Goal: Subscribe to service/newsletter

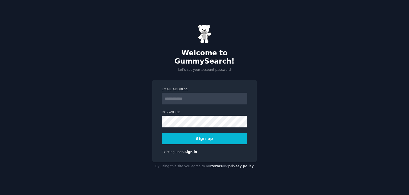
click at [192, 92] on input "Email Address" at bounding box center [205, 98] width 86 height 12
type input "**********"
click at [198, 134] on button "Sign up" at bounding box center [205, 138] width 86 height 11
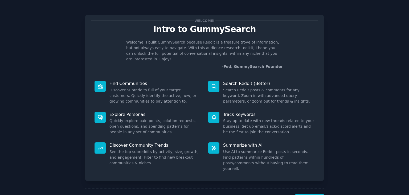
scroll to position [14, 0]
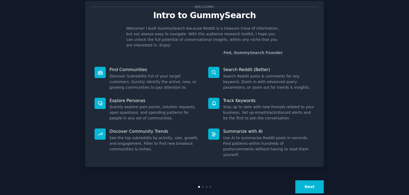
click at [314, 180] on button "Next" at bounding box center [310, 186] width 29 height 13
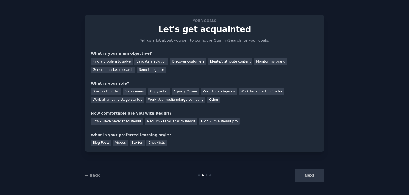
click at [314, 175] on div "Next" at bounding box center [284, 174] width 80 height 13
click at [112, 57] on div "Find a problem to solve Validate a solution Discover customers Ideate/distribut…" at bounding box center [205, 64] width 228 height 17
click at [113, 60] on div "Find a problem to solve" at bounding box center [112, 61] width 42 height 7
click at [105, 91] on div "Startup Founder" at bounding box center [106, 91] width 30 height 7
click at [290, 65] on div "Find a problem to solve Validate a solution Discover customers Ideate/distribut…" at bounding box center [205, 64] width 228 height 17
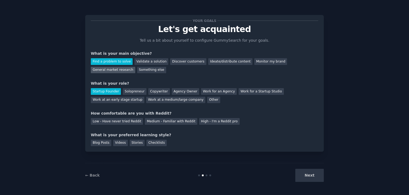
click at [135, 67] on div "General market research" at bounding box center [113, 70] width 45 height 7
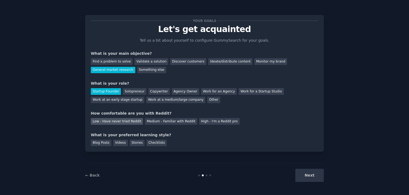
click at [125, 120] on div "Low - Have never tried Reddit" at bounding box center [117, 121] width 52 height 7
click at [104, 143] on div "Blog Posts" at bounding box center [101, 142] width 21 height 7
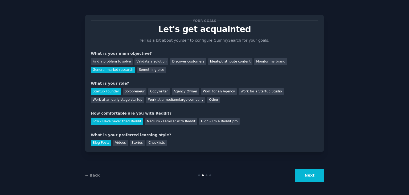
click at [313, 174] on button "Next" at bounding box center [310, 174] width 29 height 13
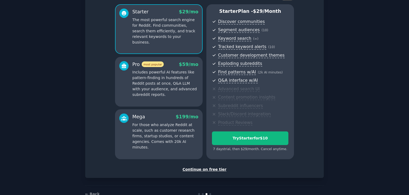
scroll to position [58, 0]
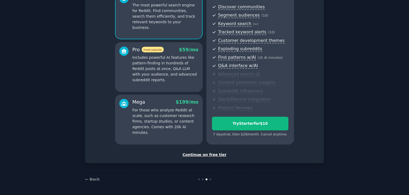
click at [201, 152] on div "Continue on free tier" at bounding box center [205, 155] width 228 height 6
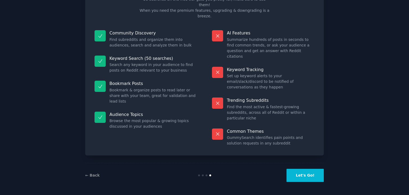
scroll to position [13, 0]
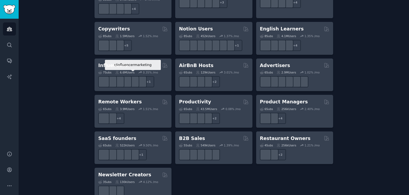
scroll to position [420, 0]
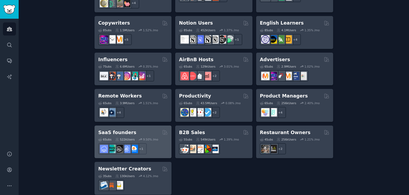
click at [135, 137] on div "6 Sub s 522k Users 9.50 % /mo" at bounding box center [133, 139] width 70 height 4
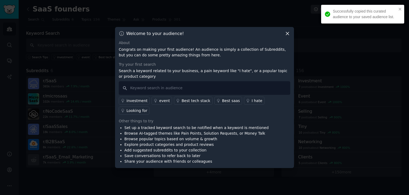
click at [286, 36] on icon at bounding box center [288, 34] width 6 height 6
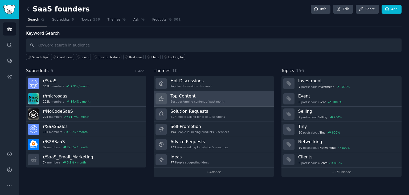
click at [230, 98] on link "Top Content Best-performing content of past month" at bounding box center [214, 98] width 120 height 15
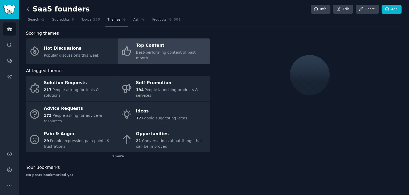
click at [29, 8] on icon at bounding box center [28, 9] width 6 height 6
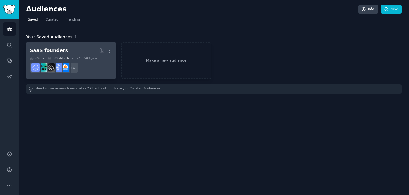
click at [69, 51] on h2 "SaaS founders More" at bounding box center [71, 50] width 82 height 9
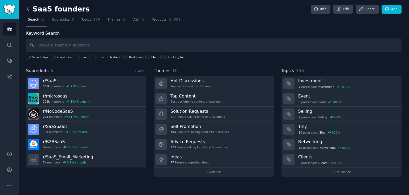
click at [27, 9] on icon at bounding box center [28, 9] width 6 height 6
